Goal: Information Seeking & Learning: Learn about a topic

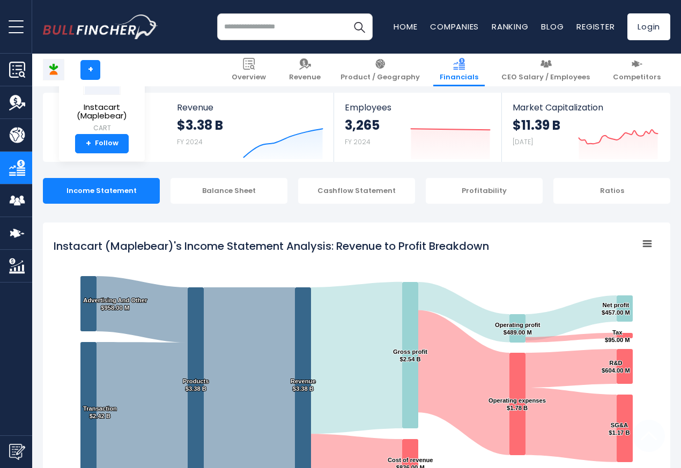
scroll to position [580, 0]
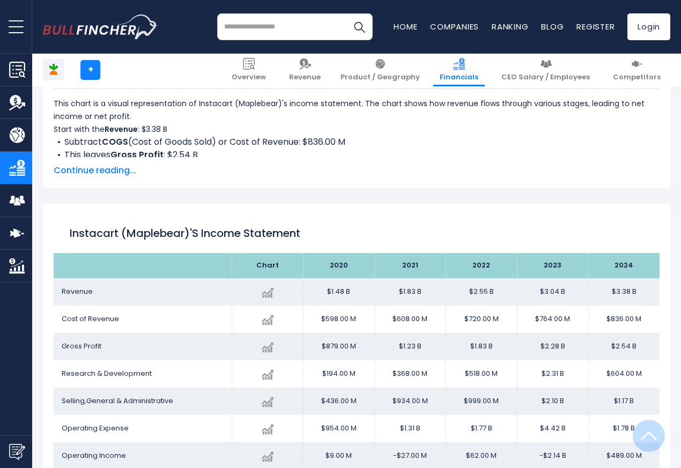
scroll to position [580, 0]
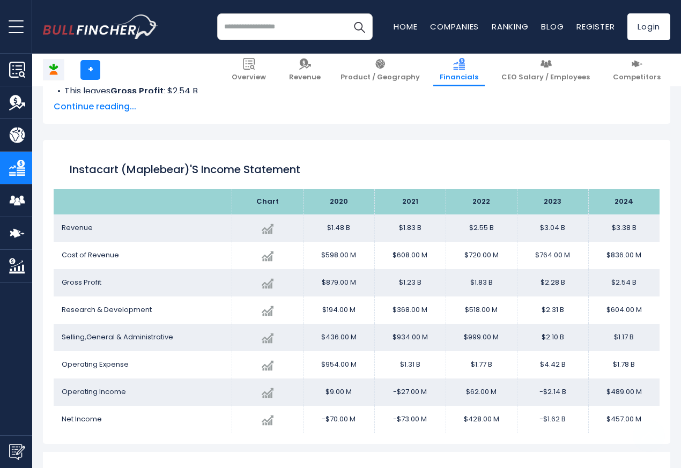
scroll to position [580, 0]
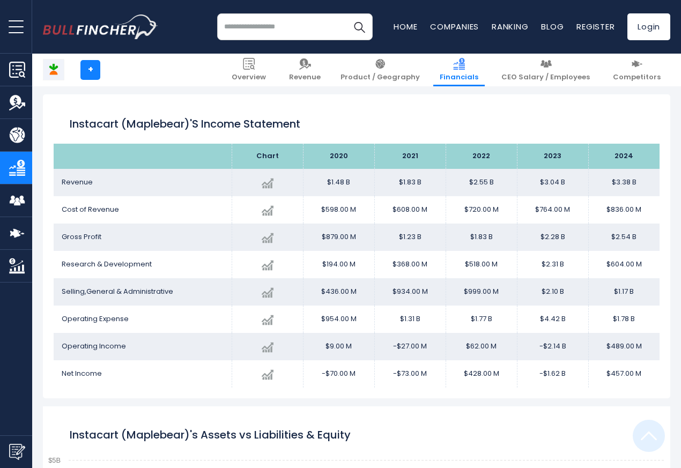
scroll to position [580, 0]
